Goal: Navigation & Orientation: Find specific page/section

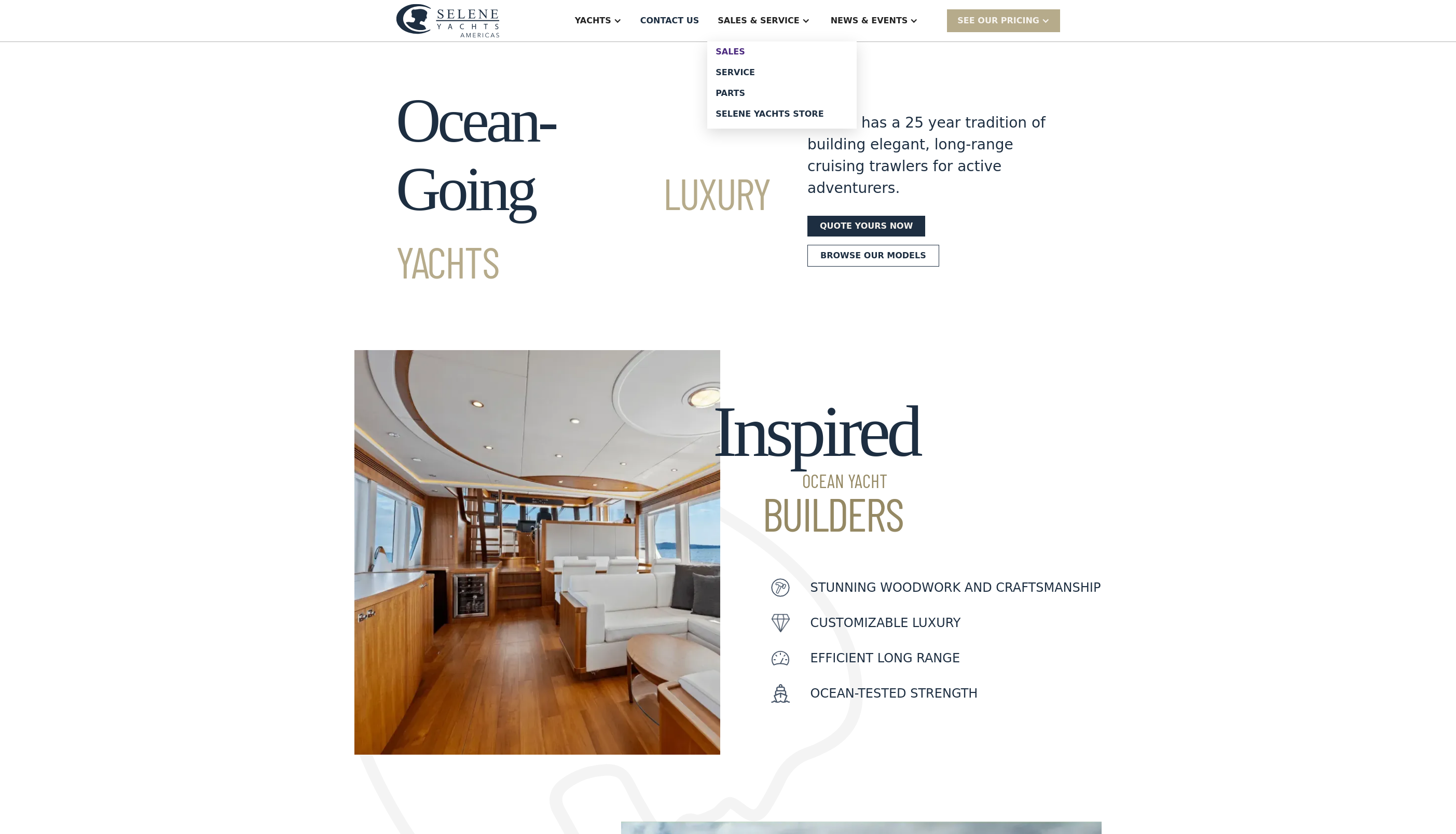
click at [764, 56] on div "Sales" at bounding box center [782, 52] width 133 height 9
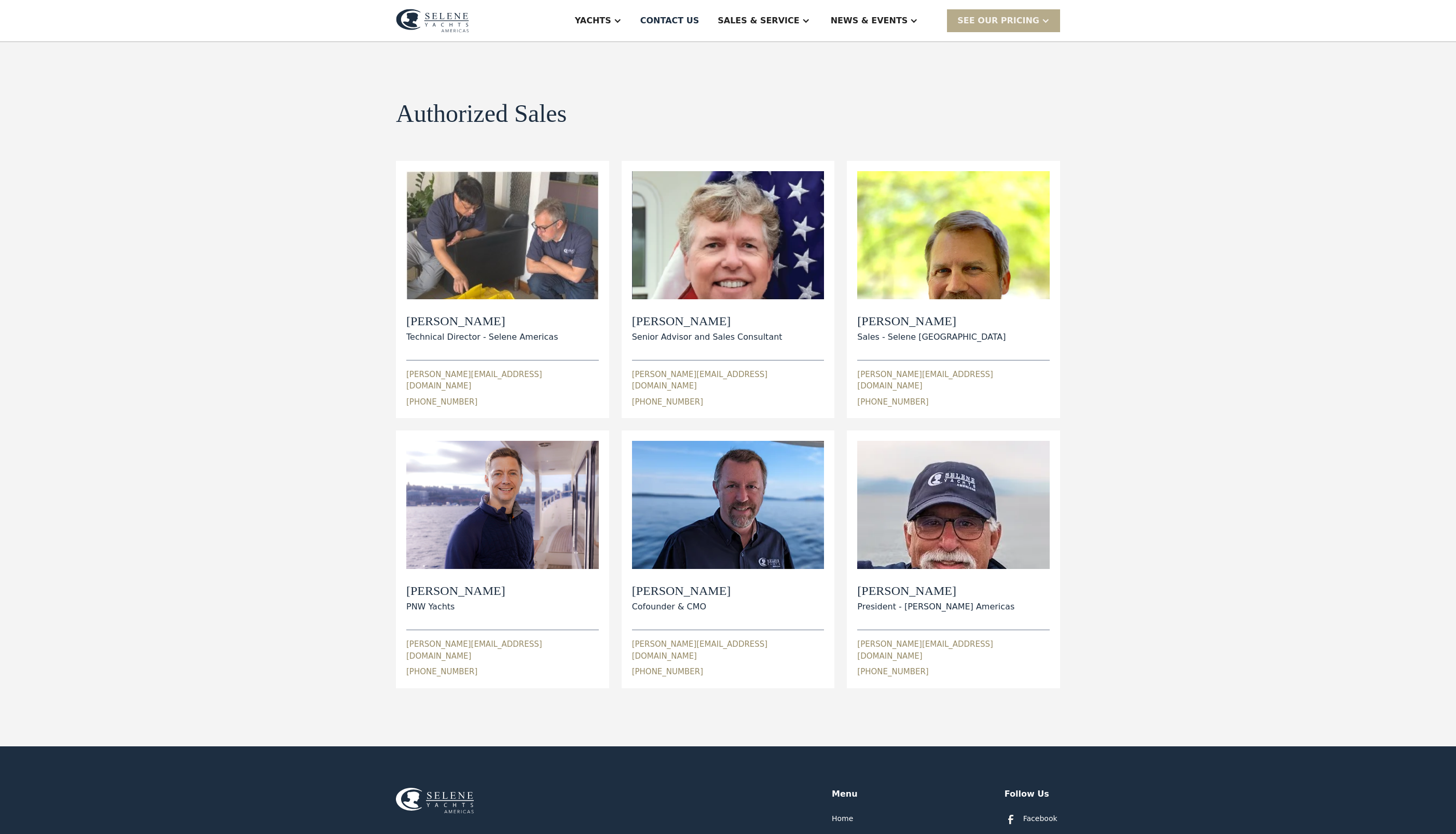
click at [396, 25] on img at bounding box center [432, 20] width 73 height 23
